Goal: Information Seeking & Learning: Learn about a topic

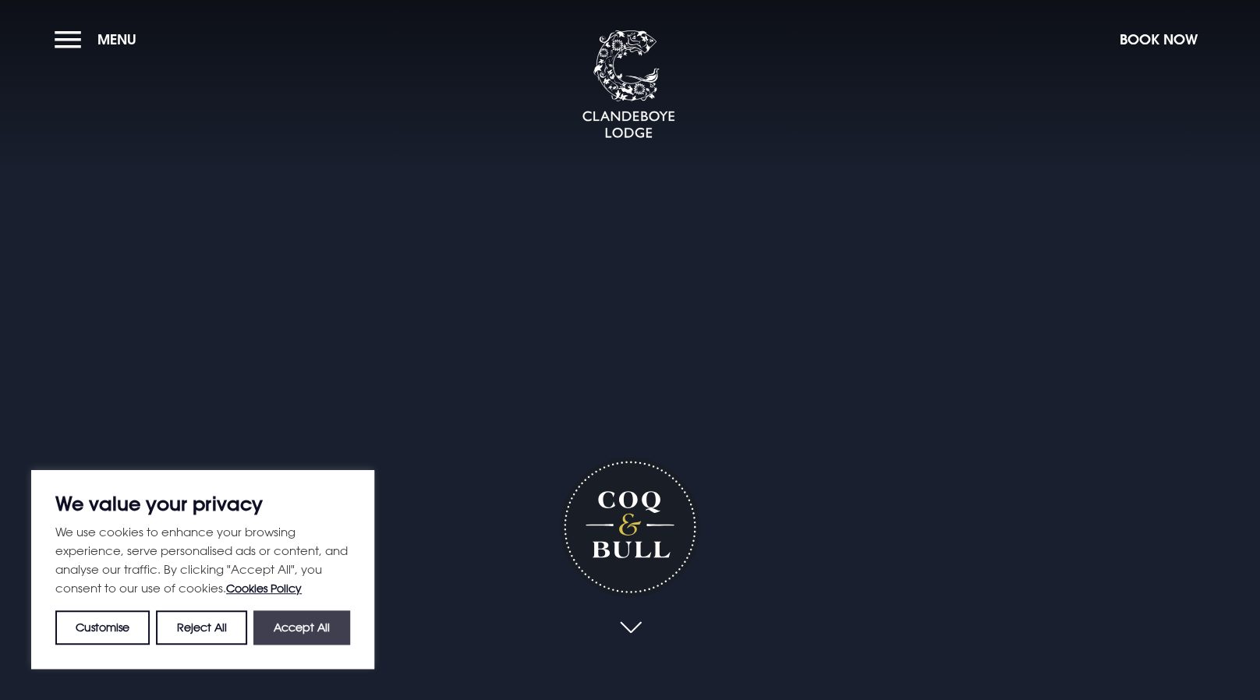
click at [321, 620] on button "Accept All" at bounding box center [301, 628] width 97 height 34
checkbox input "true"
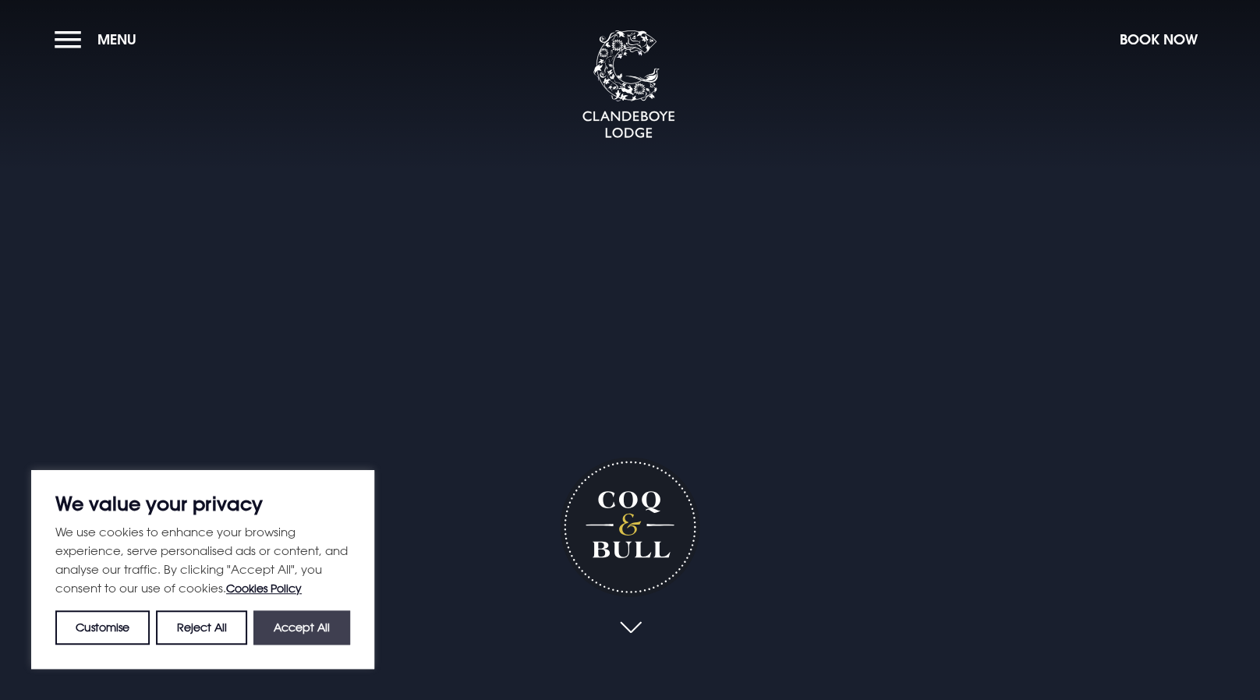
checkbox input "true"
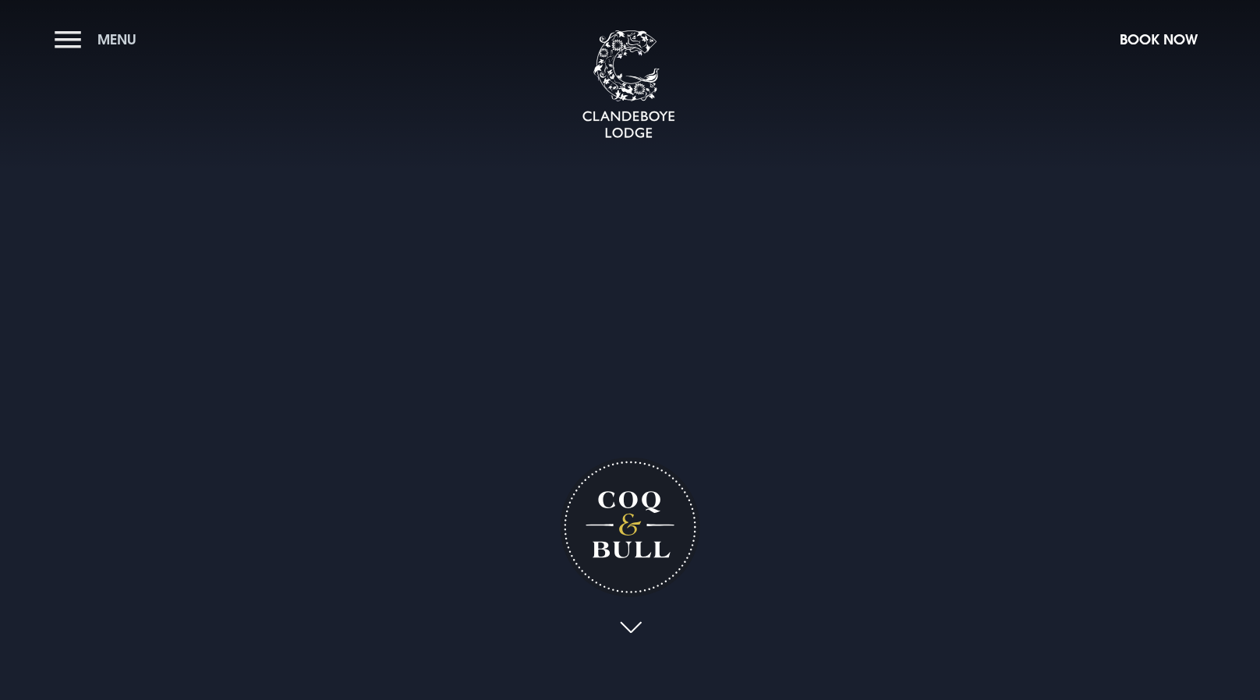
click at [69, 30] on button "Menu" at bounding box center [100, 40] width 90 height 34
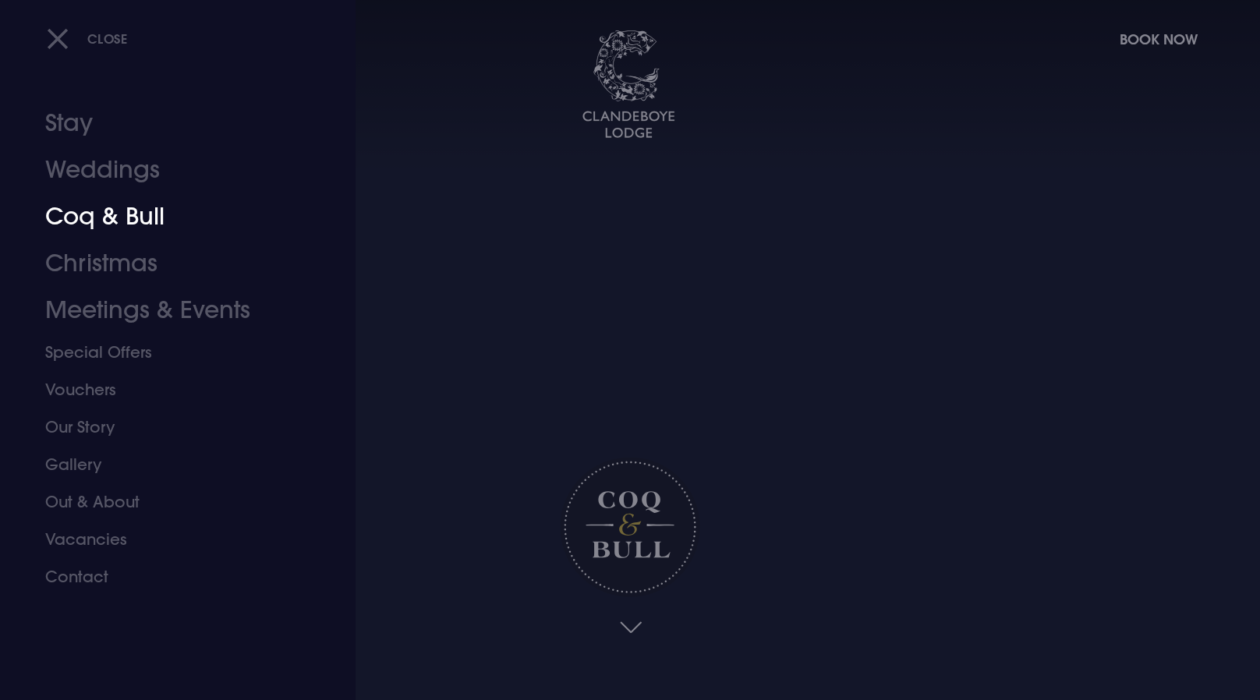
click at [152, 226] on link "Coq & Bull" at bounding box center [168, 216] width 246 height 47
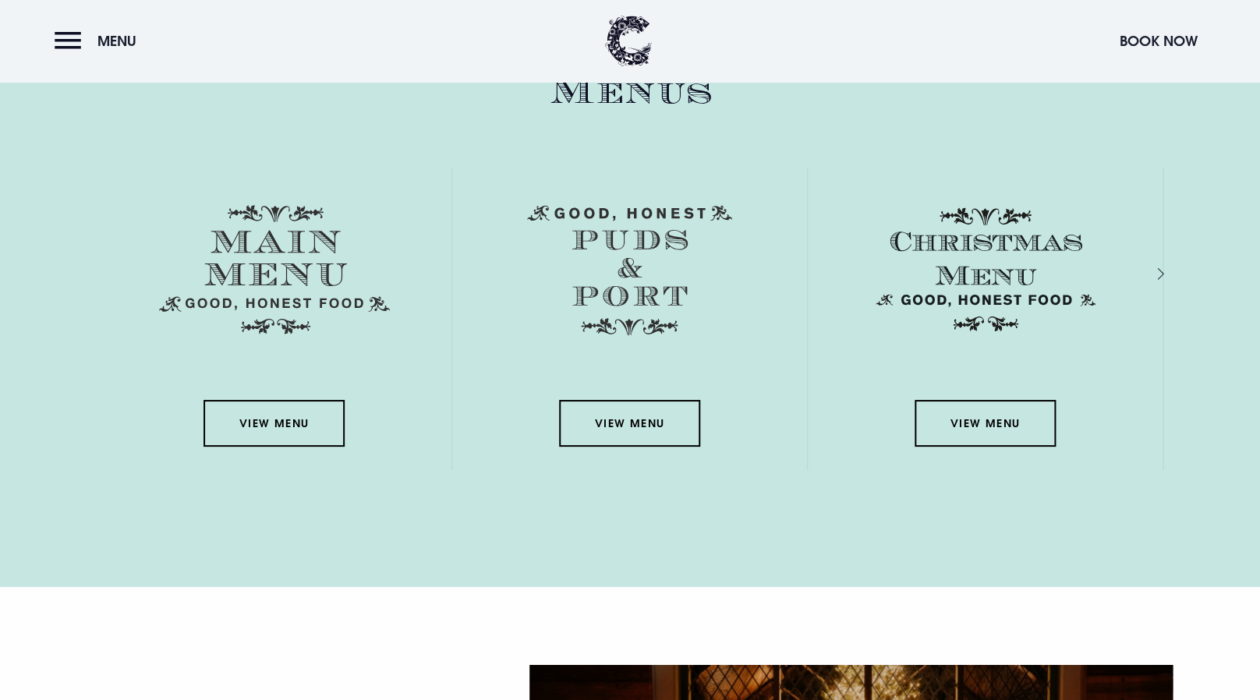
scroll to position [2396, 0]
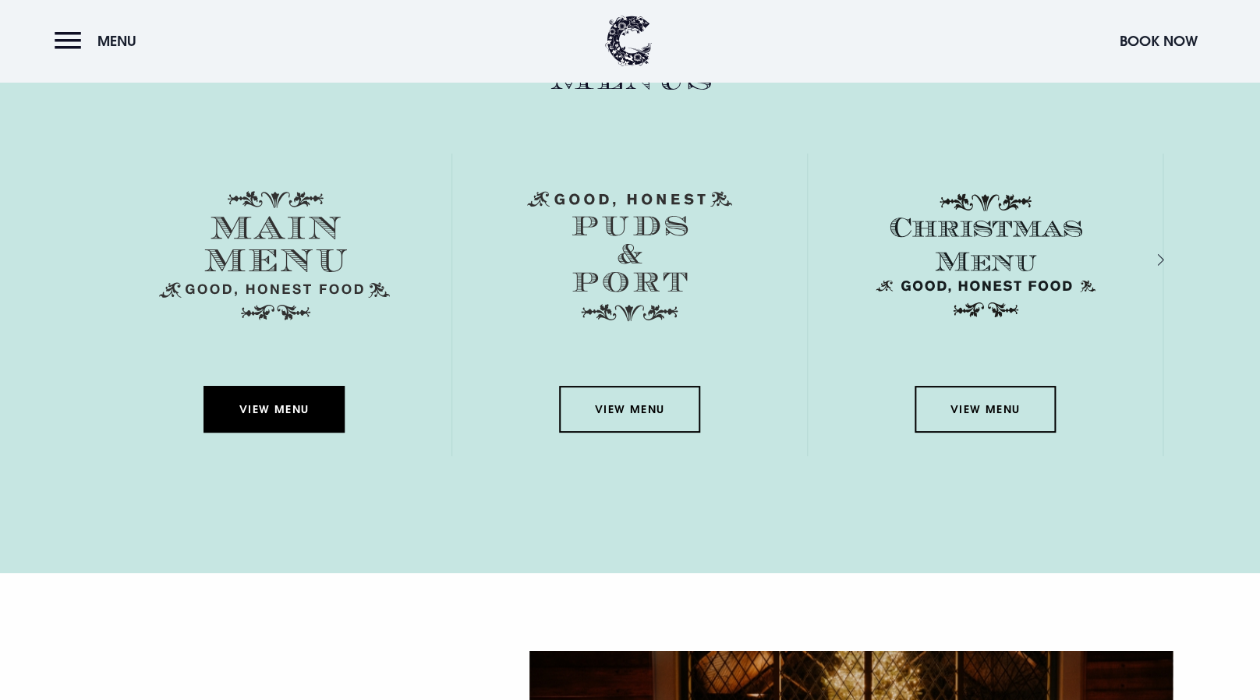
click at [292, 409] on link "View Menu" at bounding box center [274, 409] width 140 height 47
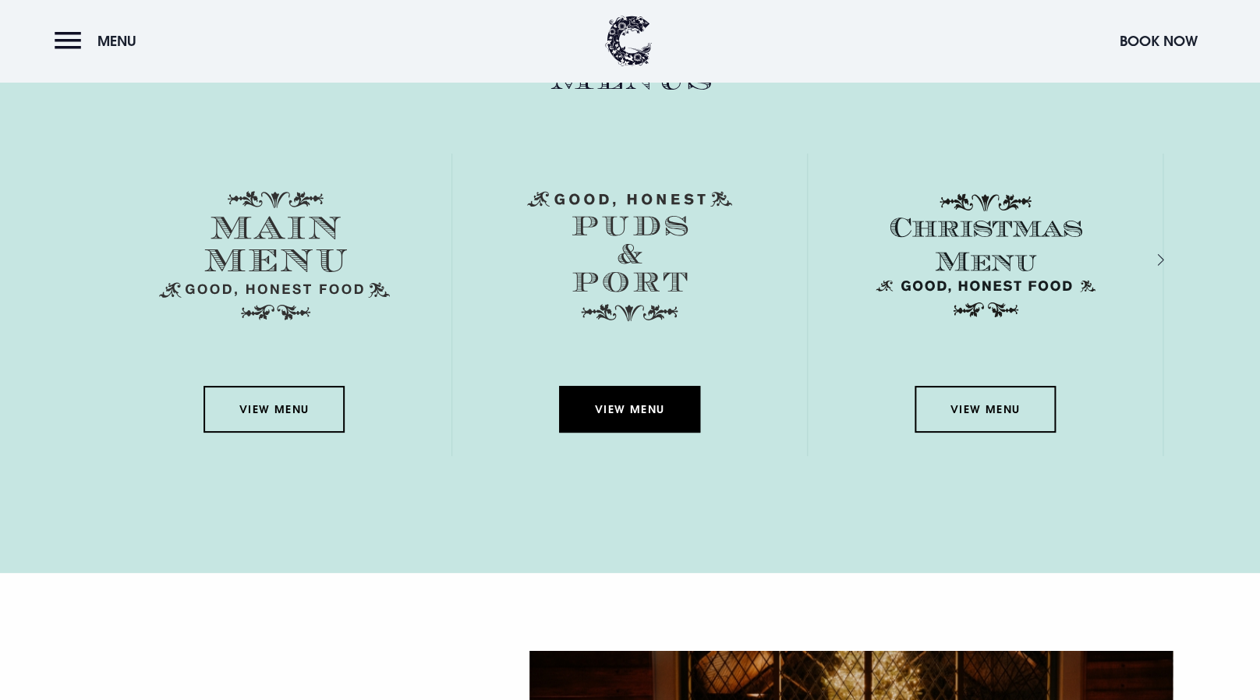
click at [616, 414] on link "View Menu" at bounding box center [629, 409] width 140 height 47
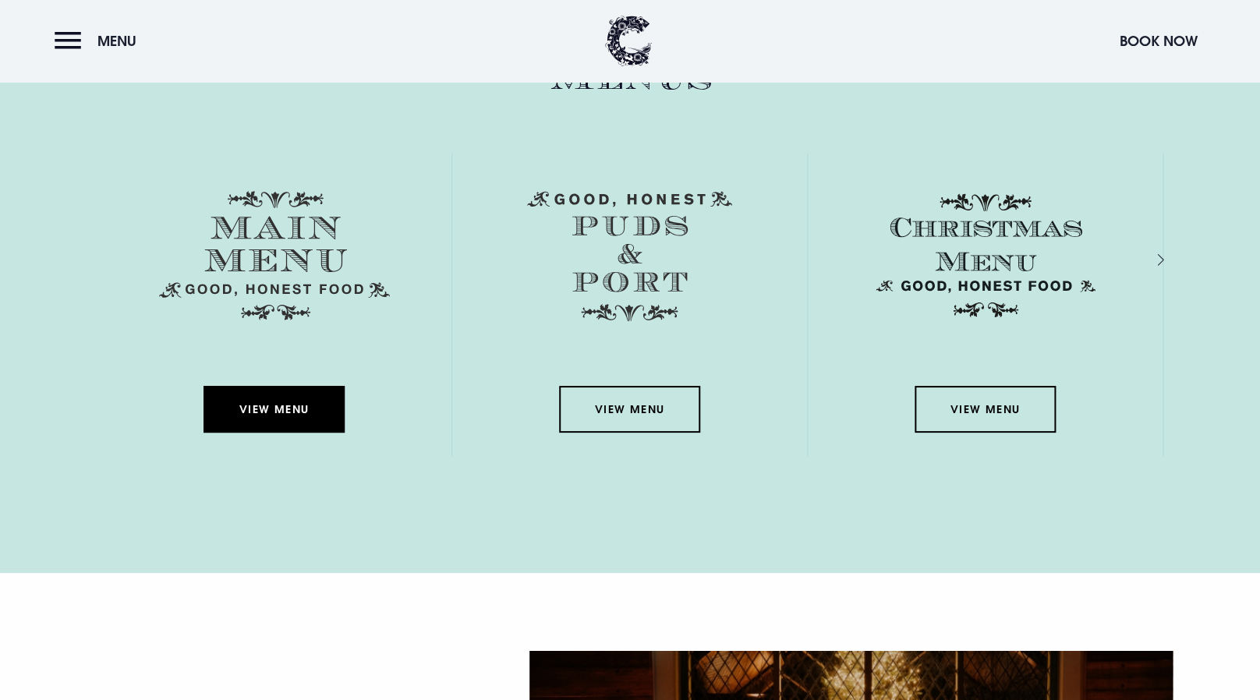
click at [289, 418] on link "View Menu" at bounding box center [274, 409] width 140 height 47
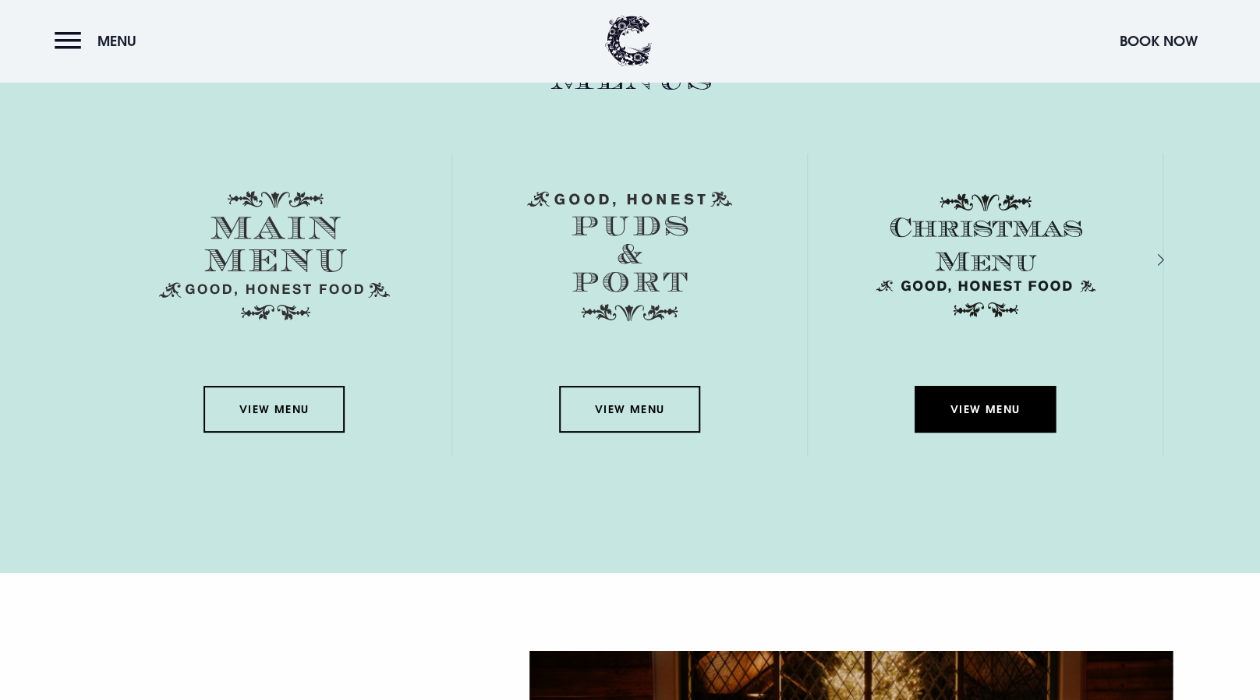
click at [993, 402] on link "View Menu" at bounding box center [985, 409] width 140 height 47
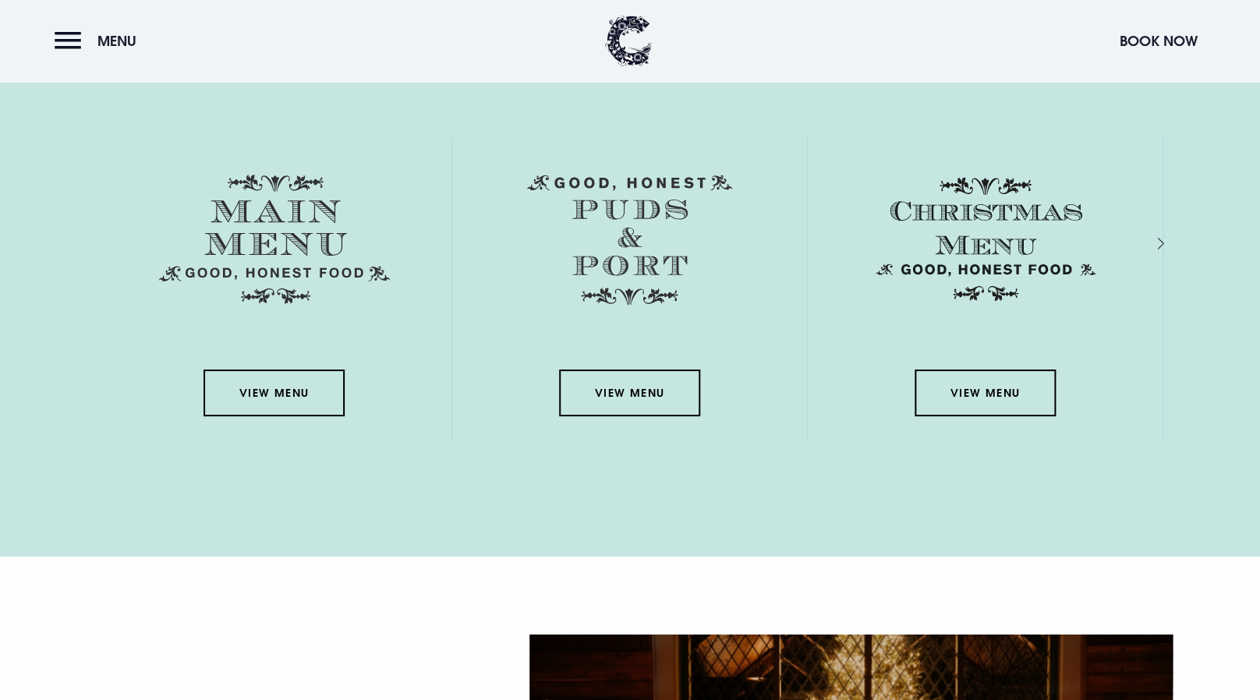
scroll to position [2457, 0]
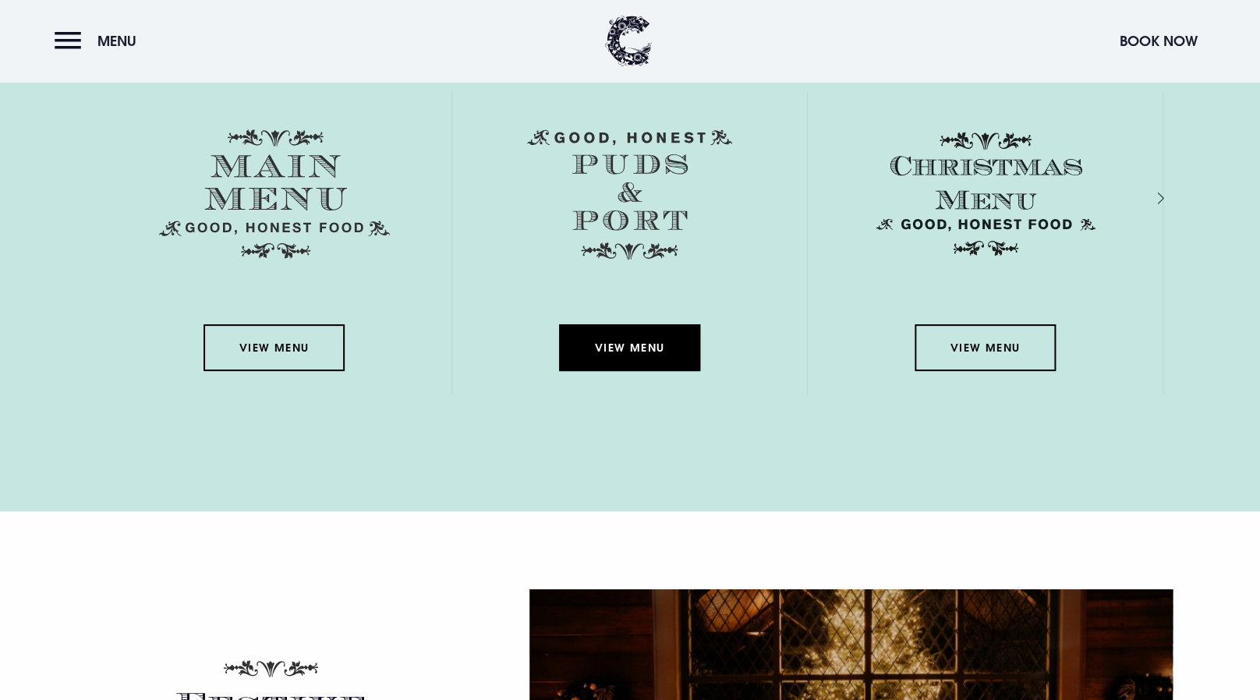
click at [611, 349] on link "View Menu" at bounding box center [629, 347] width 140 height 47
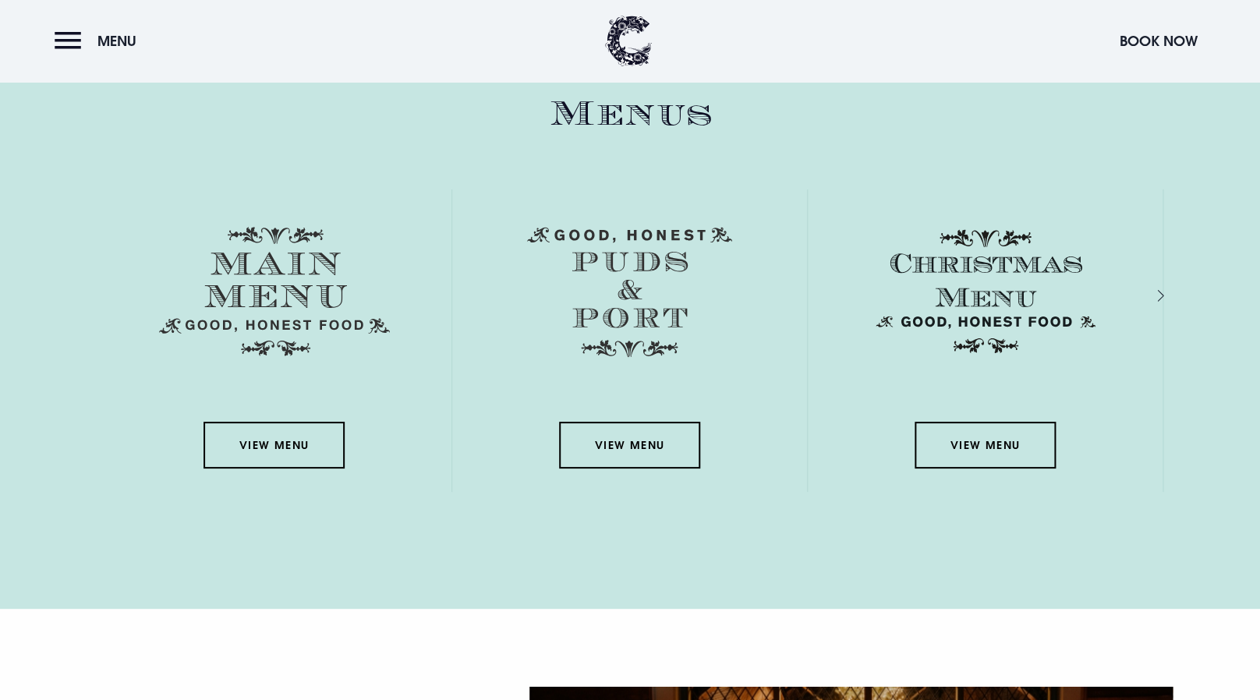
scroll to position [2357, 0]
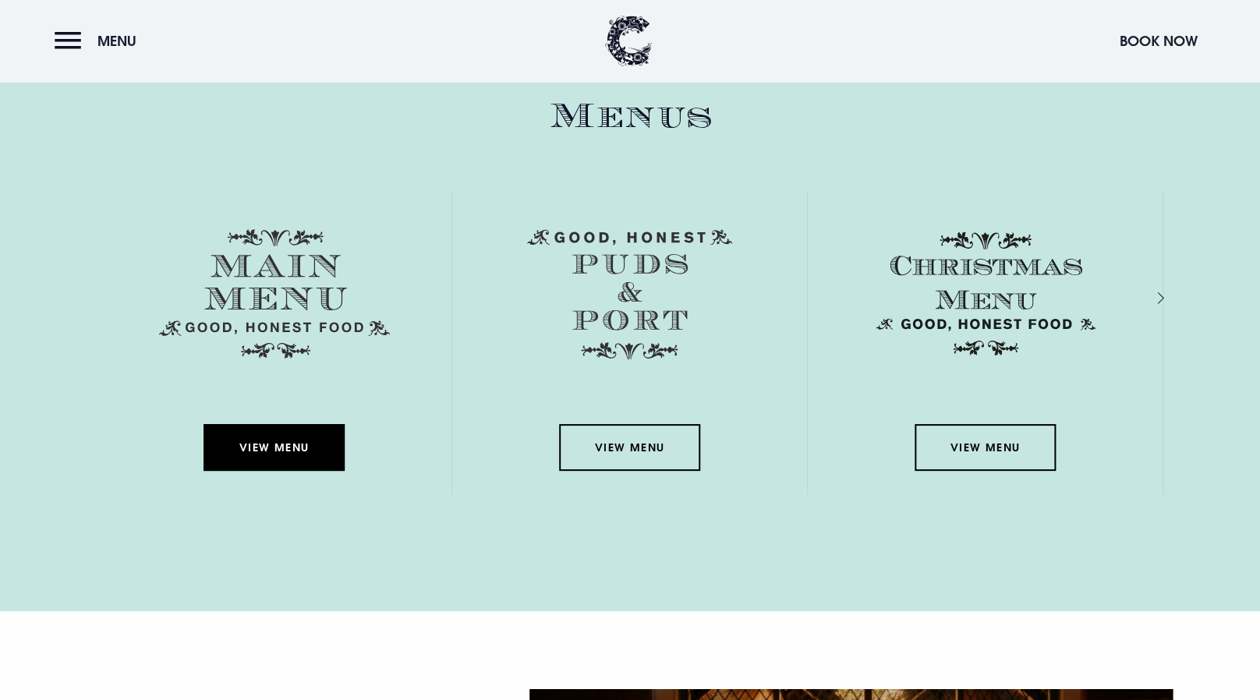
click at [296, 438] on link "View Menu" at bounding box center [274, 447] width 140 height 47
